Goal: Information Seeking & Learning: Learn about a topic

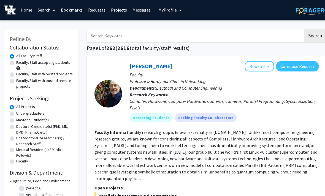
click at [140, 13] on link "Messages" at bounding box center [142, 9] width 24 height 19
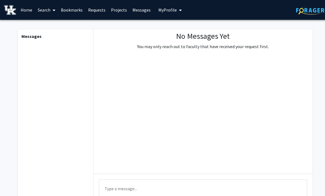
click at [98, 9] on link "Requests" at bounding box center [96, 9] width 23 height 19
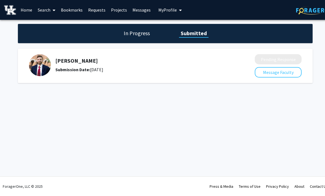
click at [159, 64] on div "[PERSON_NAME] Submission Date: [DATE]" at bounding box center [140, 65] width 170 height 15
click at [58, 58] on h5 "[PERSON_NAME]" at bounding box center [140, 61] width 170 height 7
click at [47, 63] on img at bounding box center [40, 65] width 22 height 22
click at [104, 65] on div "[PERSON_NAME] Submission Date: [DATE]" at bounding box center [140, 65] width 170 height 15
click at [136, 36] on h1 "In Progress" at bounding box center [136, 33] width 29 height 8
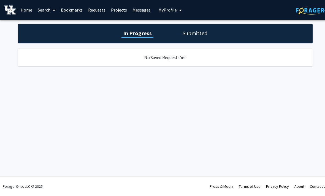
click at [115, 69] on div "In Progress Submitted No Saved Requests Yet" at bounding box center [165, 51] width 331 height 62
click at [185, 34] on h1 "Submitted" at bounding box center [195, 33] width 28 height 8
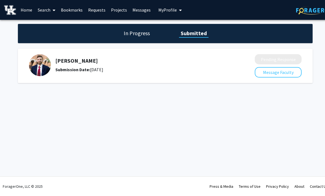
click at [239, 69] on div "[PERSON_NAME] Submission Date: [DATE]" at bounding box center [138, 65] width 218 height 22
click at [50, 67] on img at bounding box center [40, 65] width 22 height 22
click at [74, 64] on div "[PERSON_NAME] Submission Date: [DATE]" at bounding box center [140, 65] width 170 height 15
click at [177, 13] on span "My profile dropdown to access profile and logout" at bounding box center [179, 10] width 5 height 19
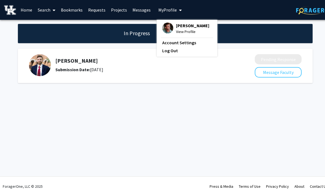
click at [118, 12] on link "Projects" at bounding box center [118, 9] width 21 height 19
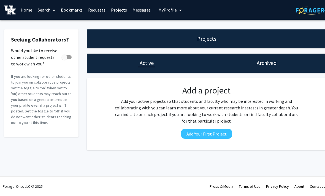
click at [68, 12] on link "Bookmarks" at bounding box center [71, 9] width 27 height 19
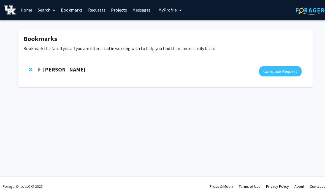
click at [52, 66] on strong "[PERSON_NAME]" at bounding box center [64, 69] width 42 height 7
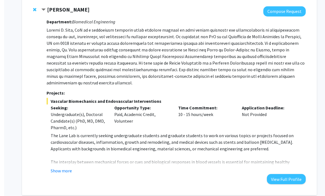
scroll to position [63, 0]
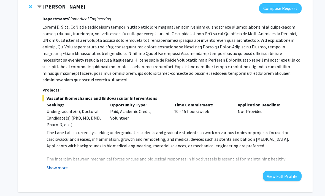
click at [63, 165] on button "Show more" at bounding box center [57, 168] width 21 height 7
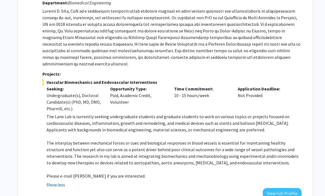
scroll to position [96, 0]
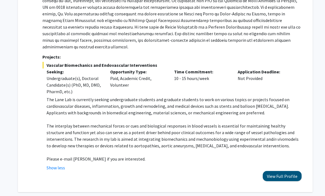
click at [293, 173] on button "View Full Profile" at bounding box center [282, 176] width 39 height 10
